Goal: Navigation & Orientation: Understand site structure

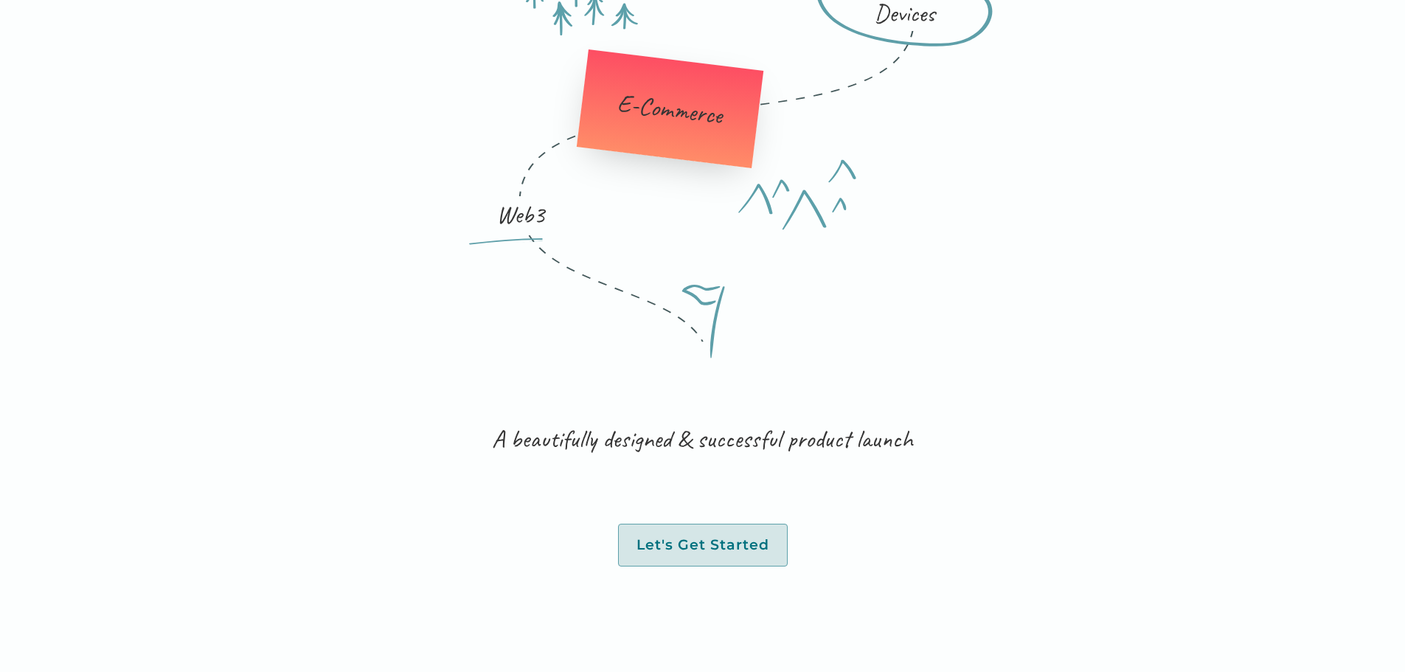
scroll to position [2507, 0]
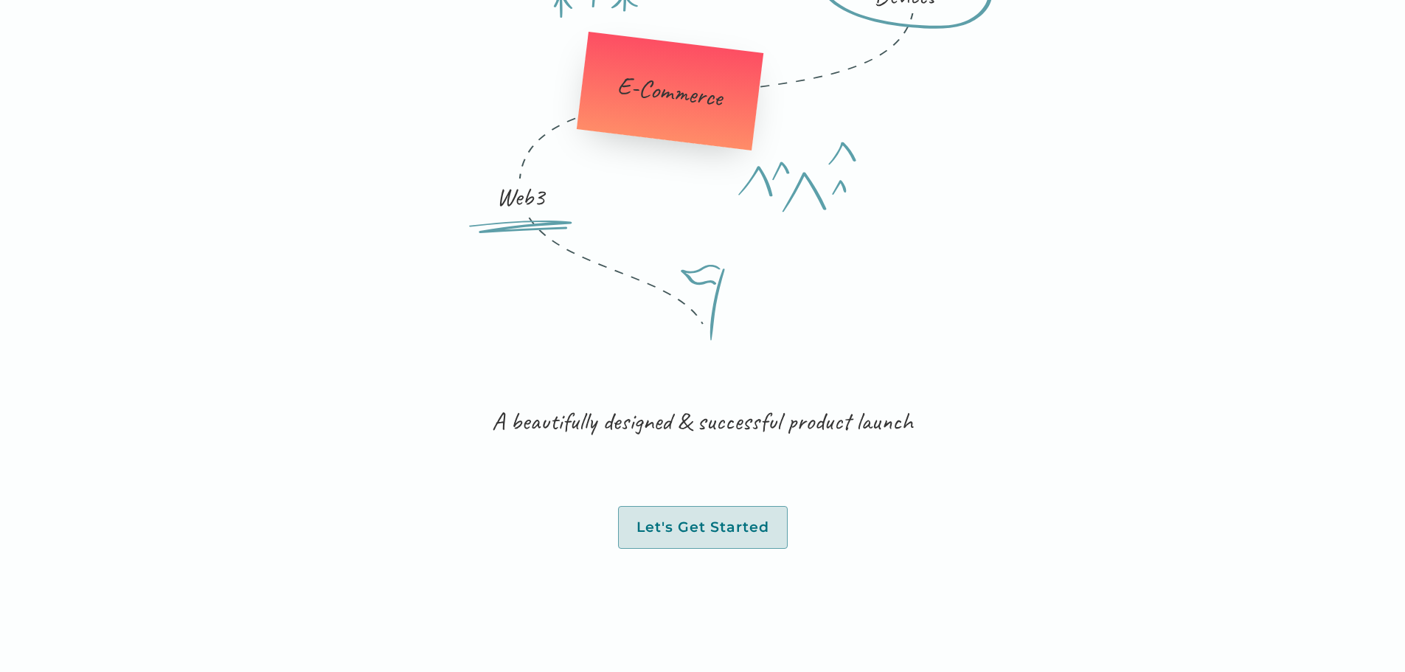
drag, startPoint x: 726, startPoint y: 556, endPoint x: 1095, endPoint y: 299, distance: 450.2
click at [1094, 299] on div "services Trails We Know Well Web & Mobile Apps UX Design Connected Devices E-Co…" at bounding box center [703, 129] width 1180 height 1133
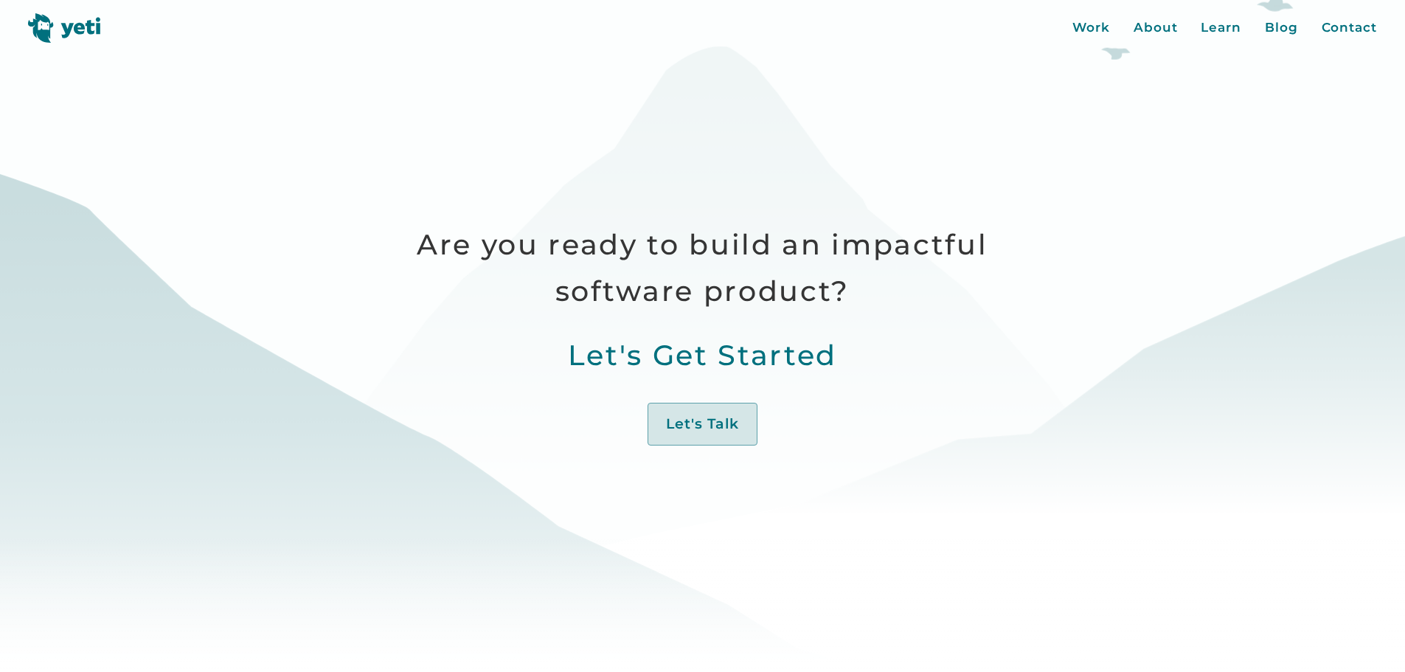
scroll to position [516, 0]
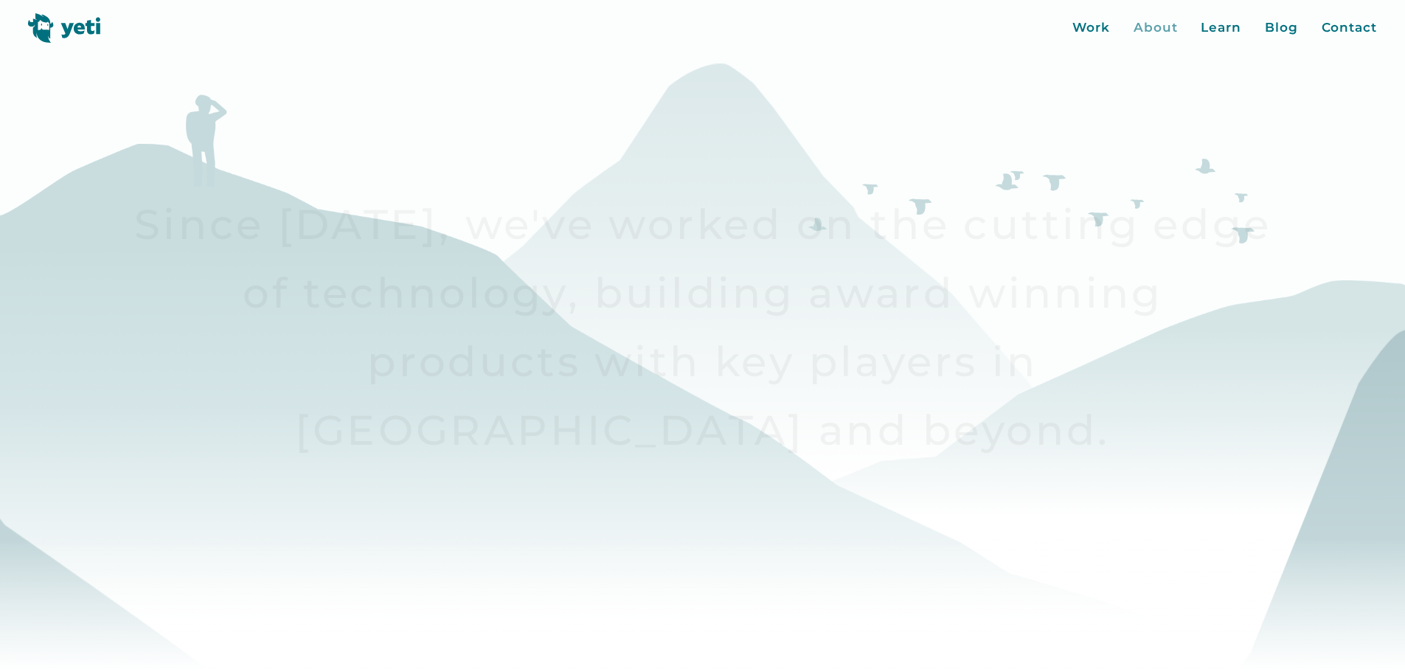
click at [1168, 28] on div "About" at bounding box center [1155, 27] width 44 height 19
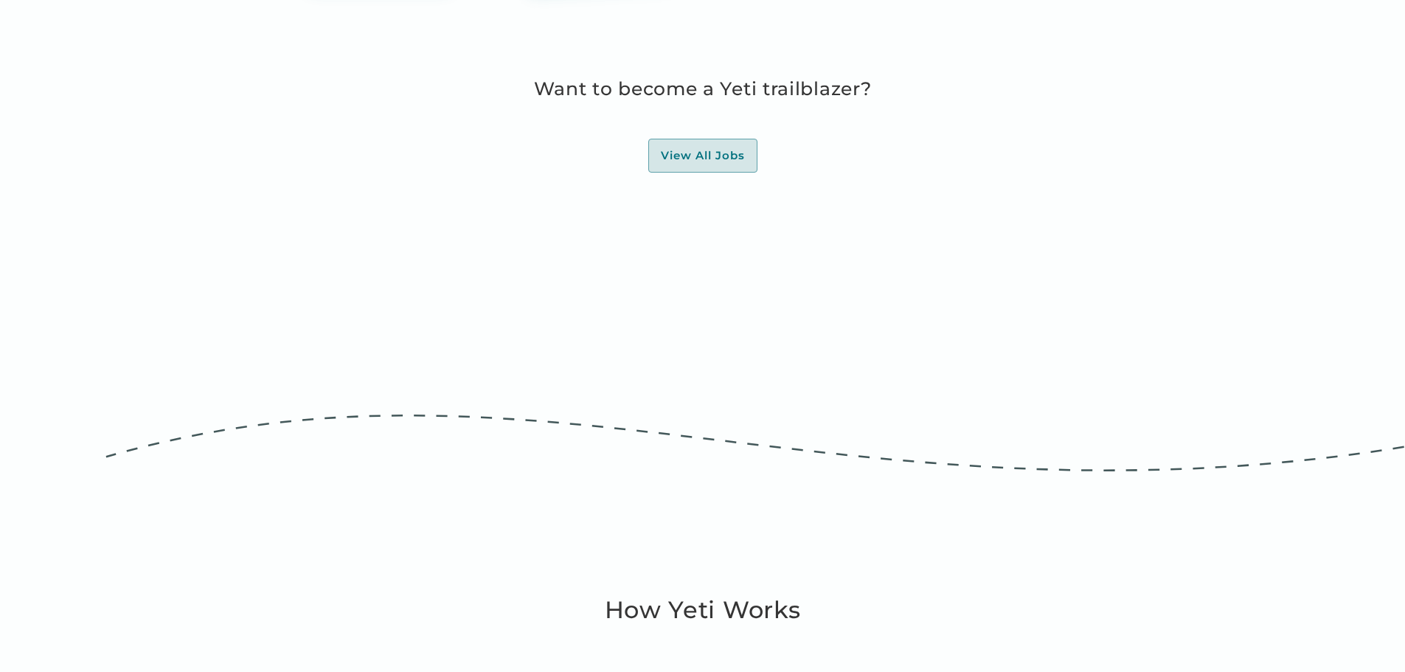
scroll to position [4498, 0]
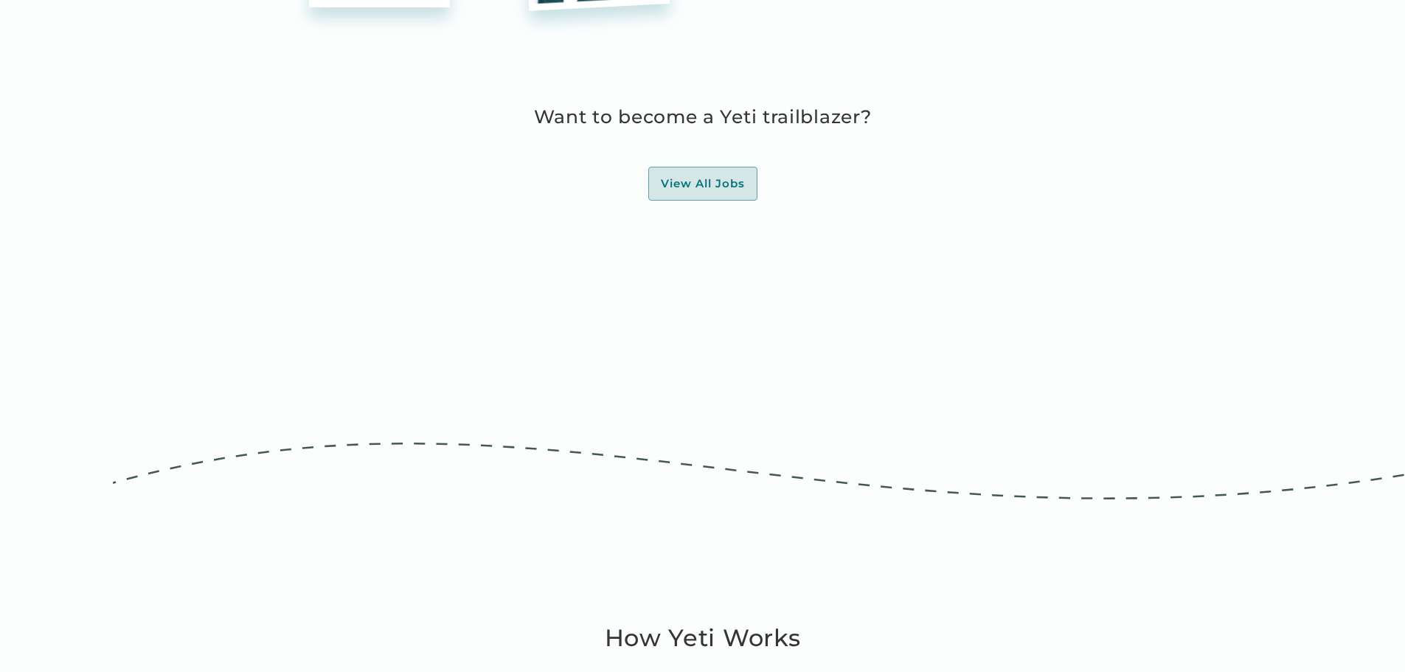
click at [715, 102] on div "Want to become a Yeti trailblazer? View All Jobs" at bounding box center [703, 188] width 1062 height 173
click at [717, 167] on link "View All Jobs" at bounding box center [702, 184] width 109 height 34
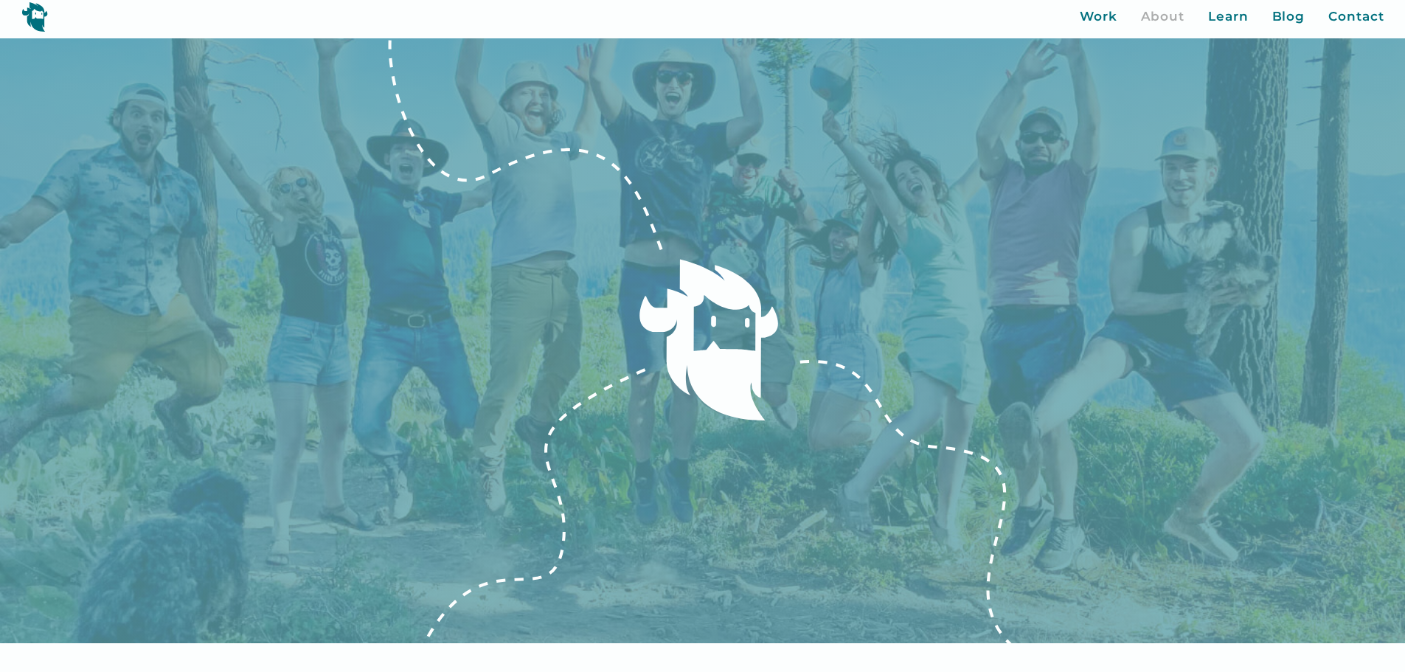
scroll to position [0, 0]
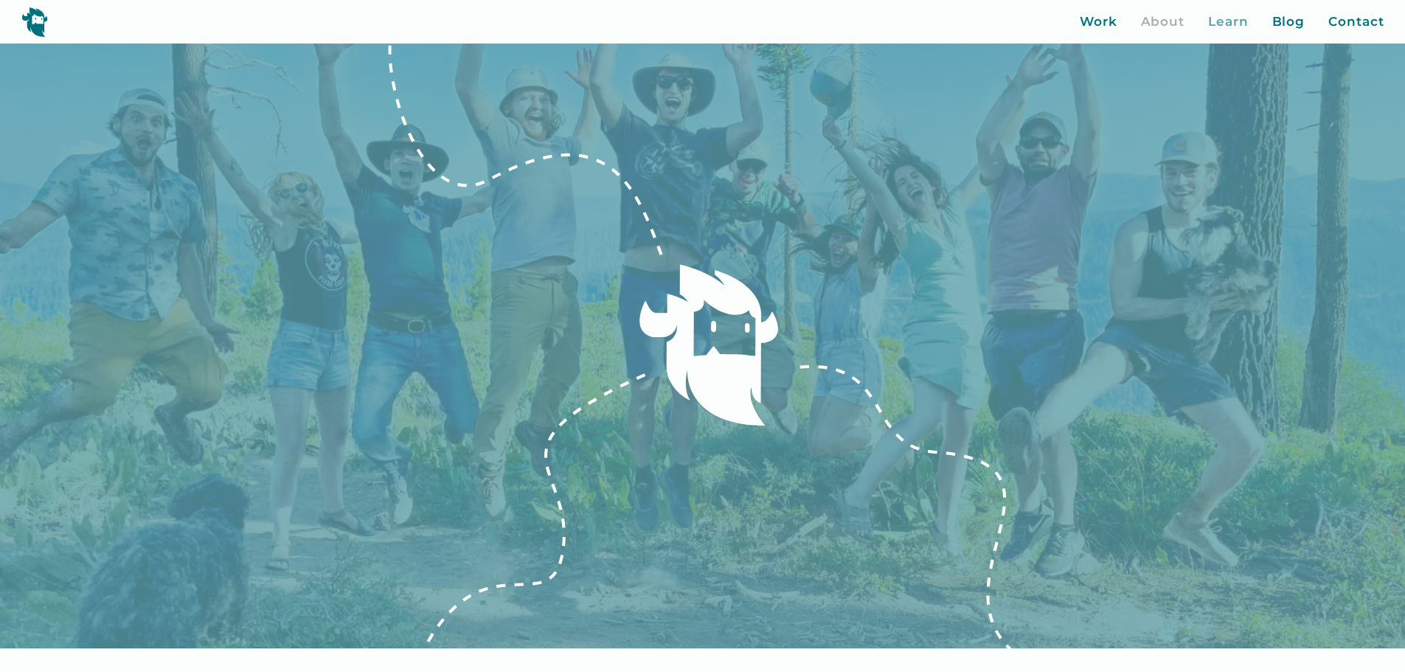
click at [1240, 15] on div "Learn" at bounding box center [1228, 22] width 41 height 19
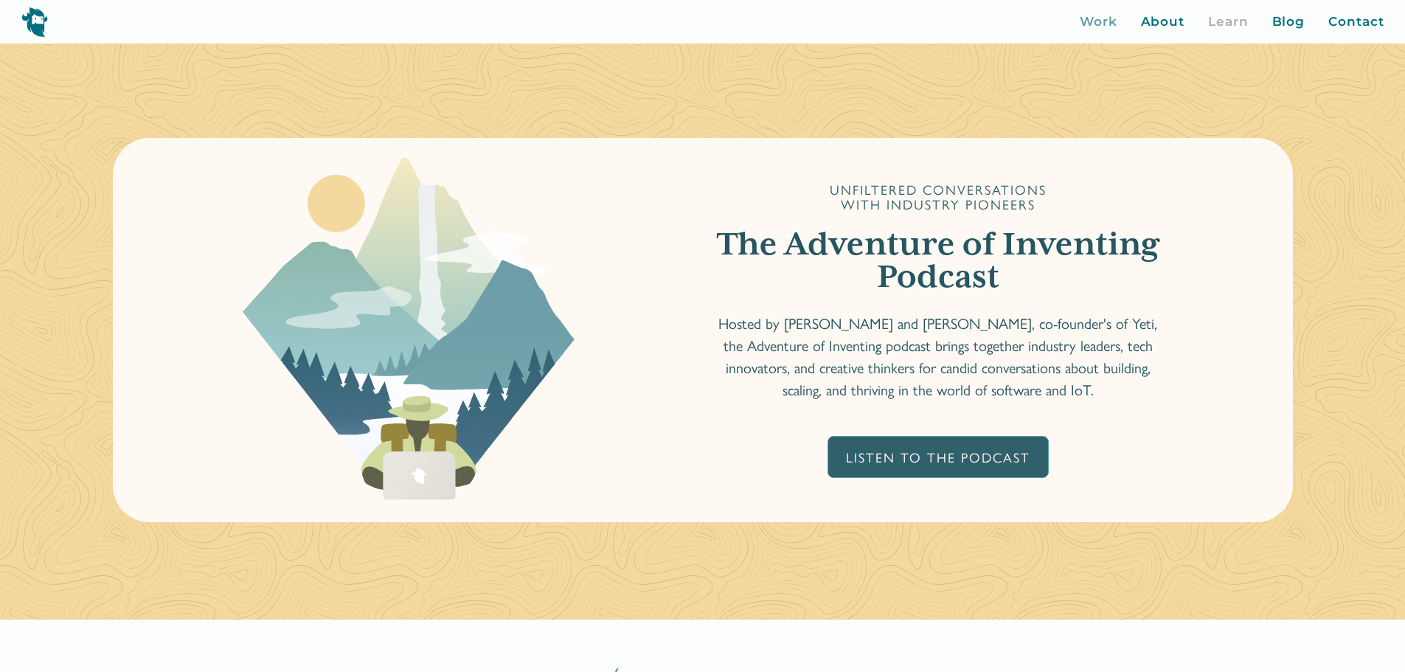
click at [1117, 25] on div "Work" at bounding box center [1099, 22] width 38 height 19
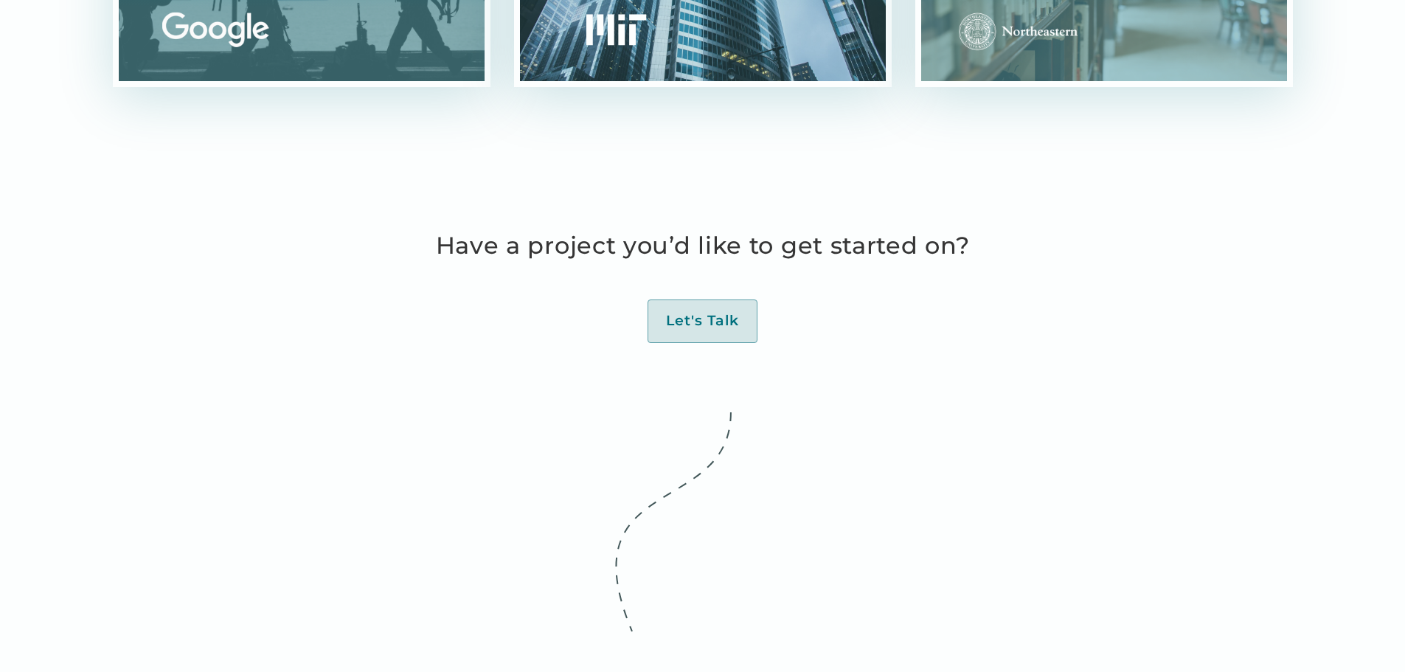
scroll to position [4719, 0]
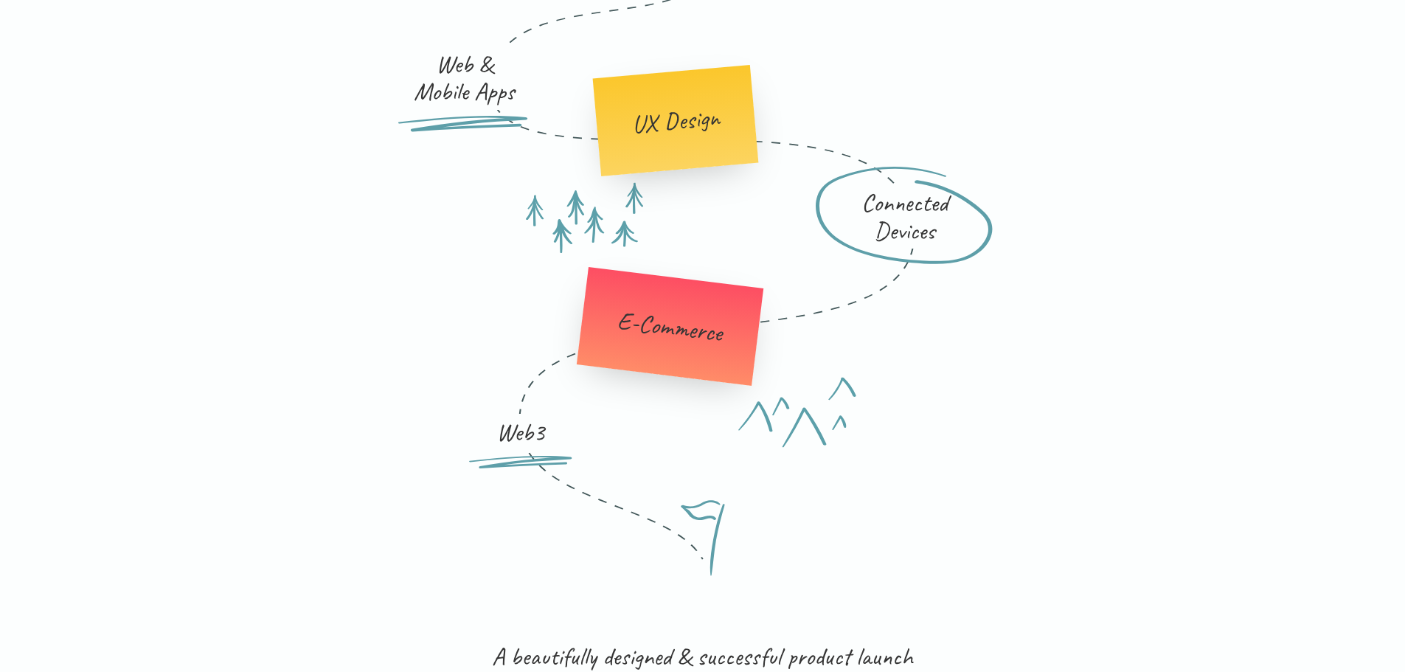
scroll to position [2271, 0]
